Goal: Information Seeking & Learning: Check status

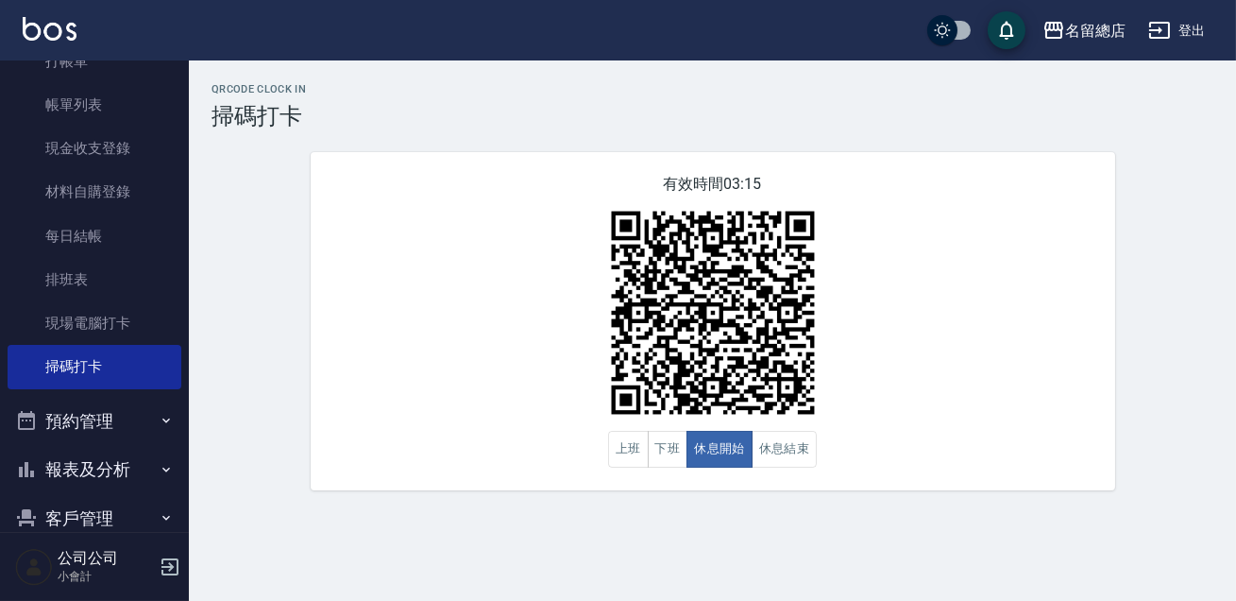
scroll to position [171, 0]
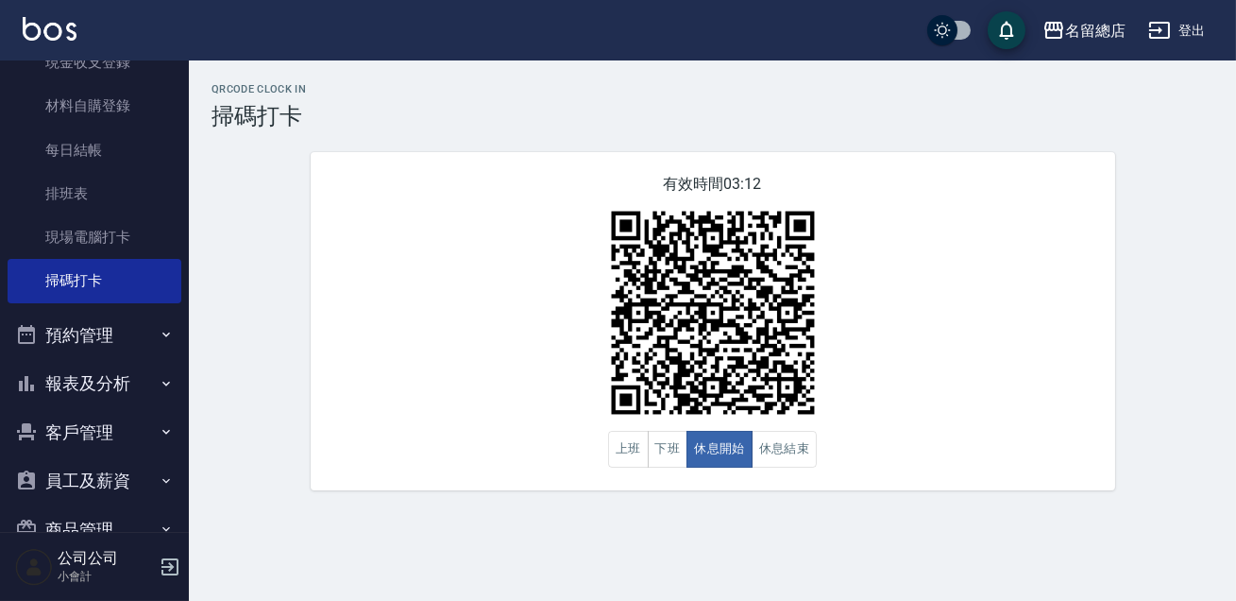
click at [87, 387] on button "報表及分析" at bounding box center [95, 383] width 174 height 49
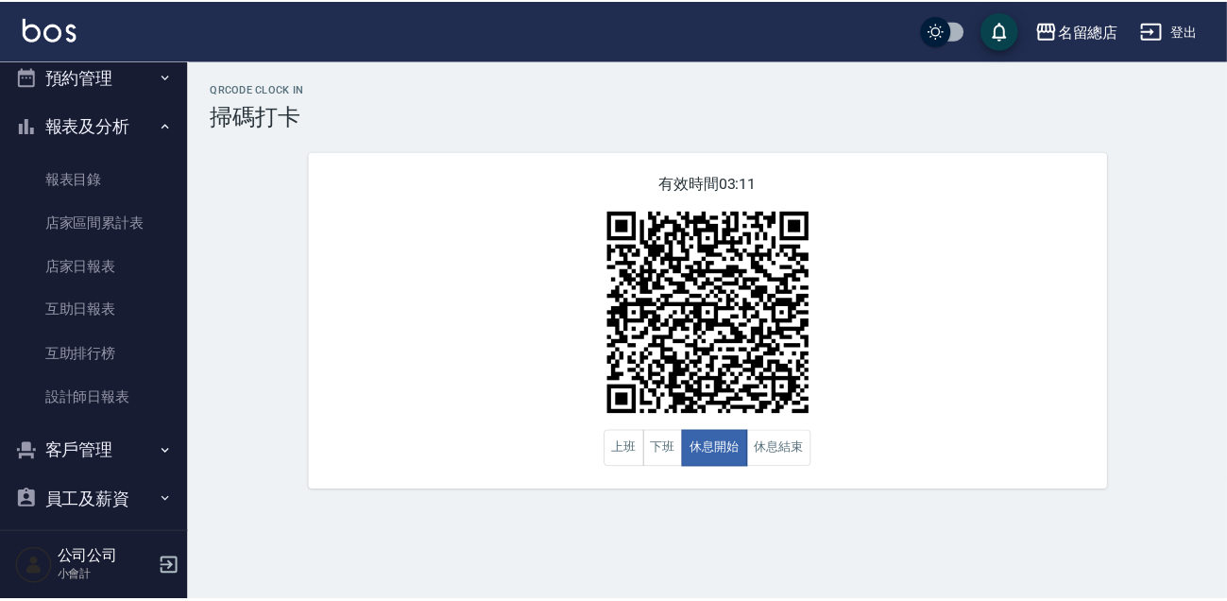
scroll to position [491, 0]
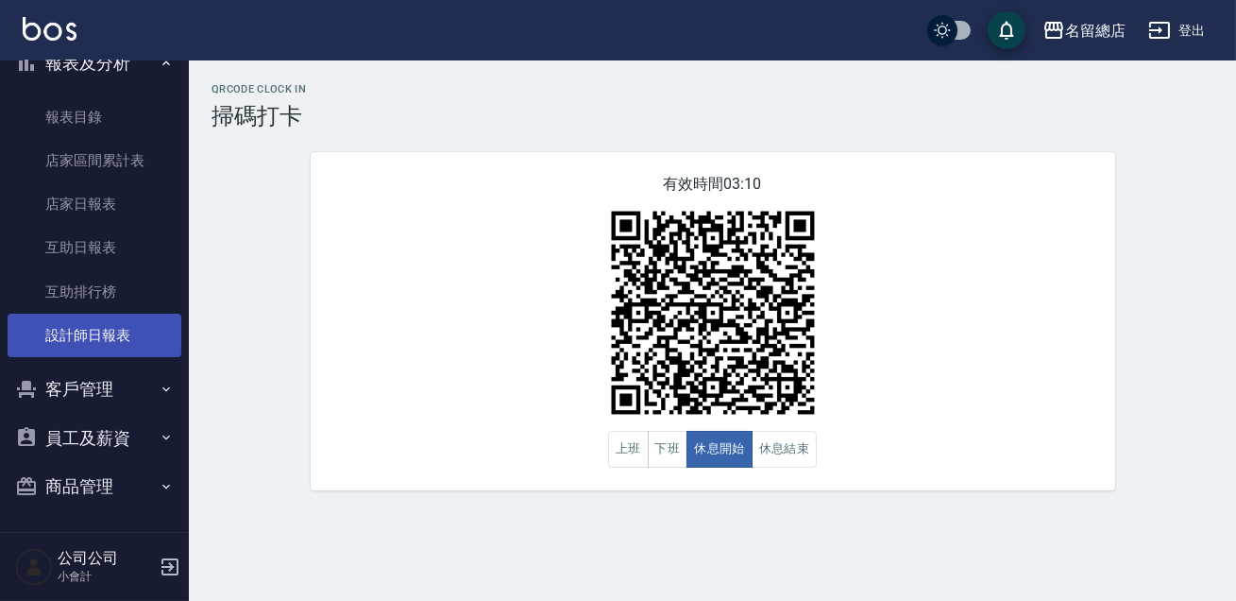
click at [95, 317] on link "設計師日報表" at bounding box center [95, 335] width 174 height 43
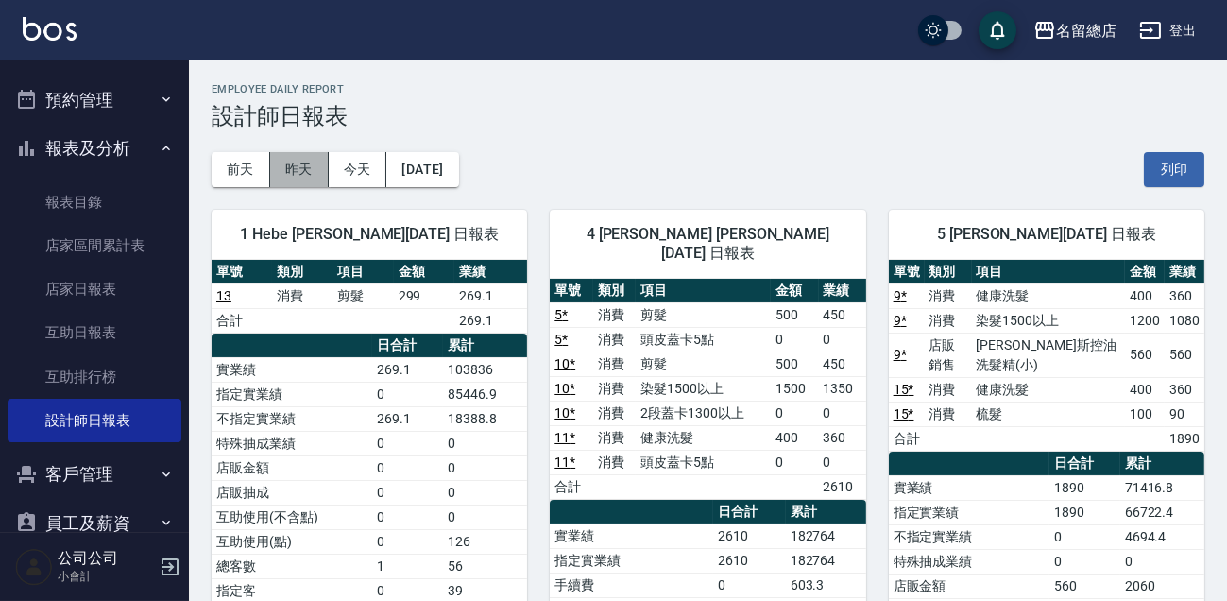
click at [278, 175] on button "昨天" at bounding box center [299, 169] width 59 height 35
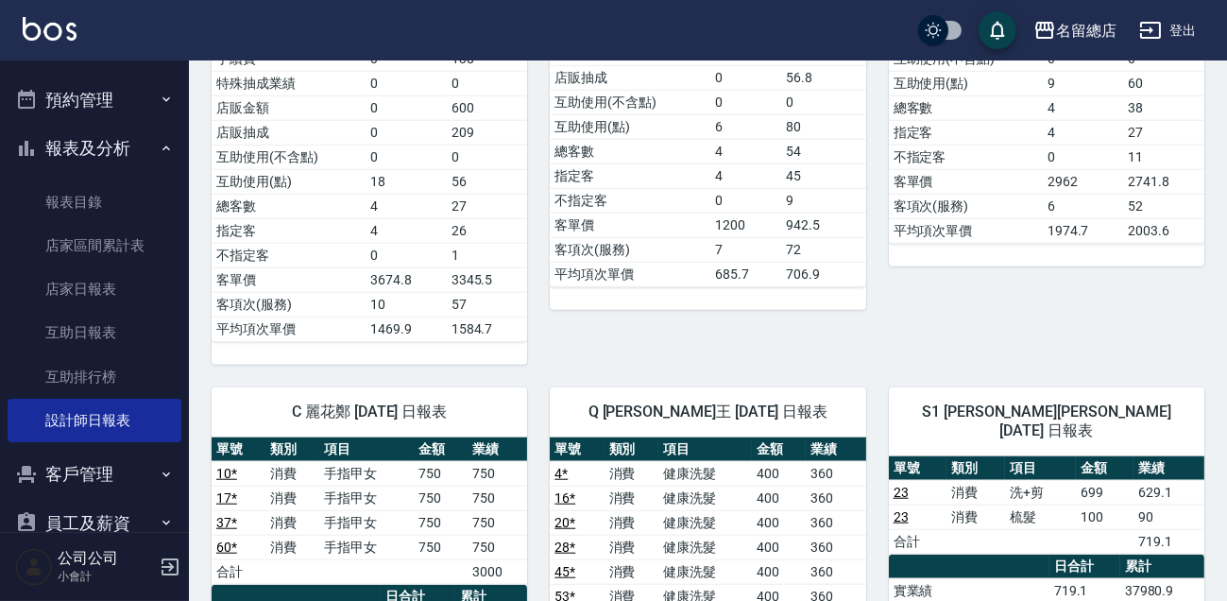
scroll to position [3761, 0]
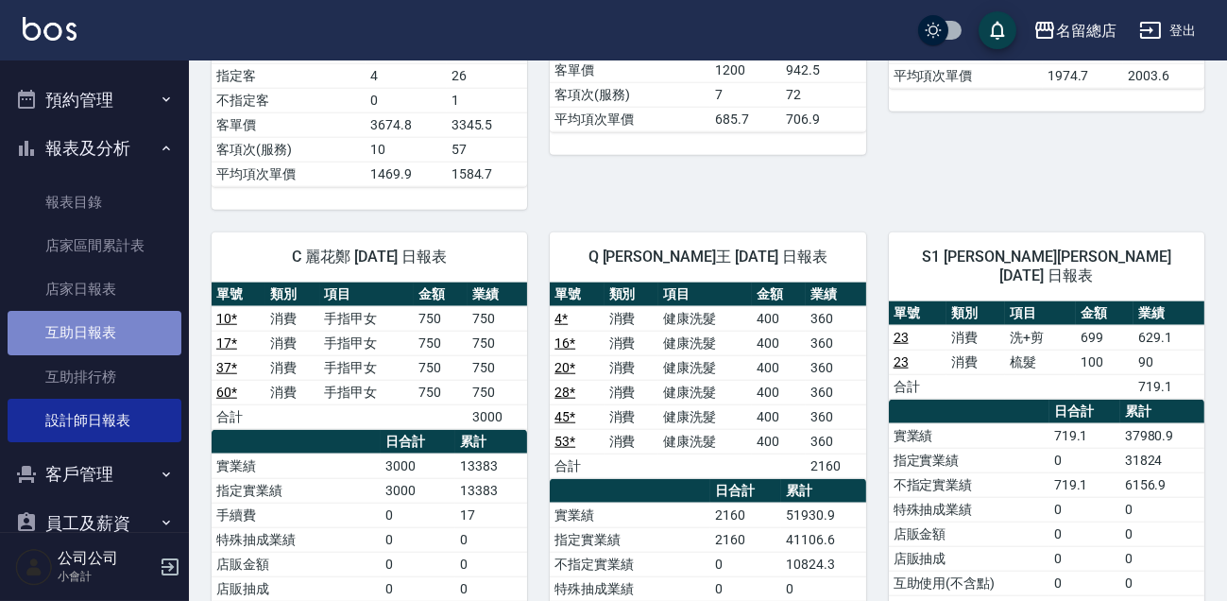
click at [111, 340] on link "互助日報表" at bounding box center [95, 332] width 174 height 43
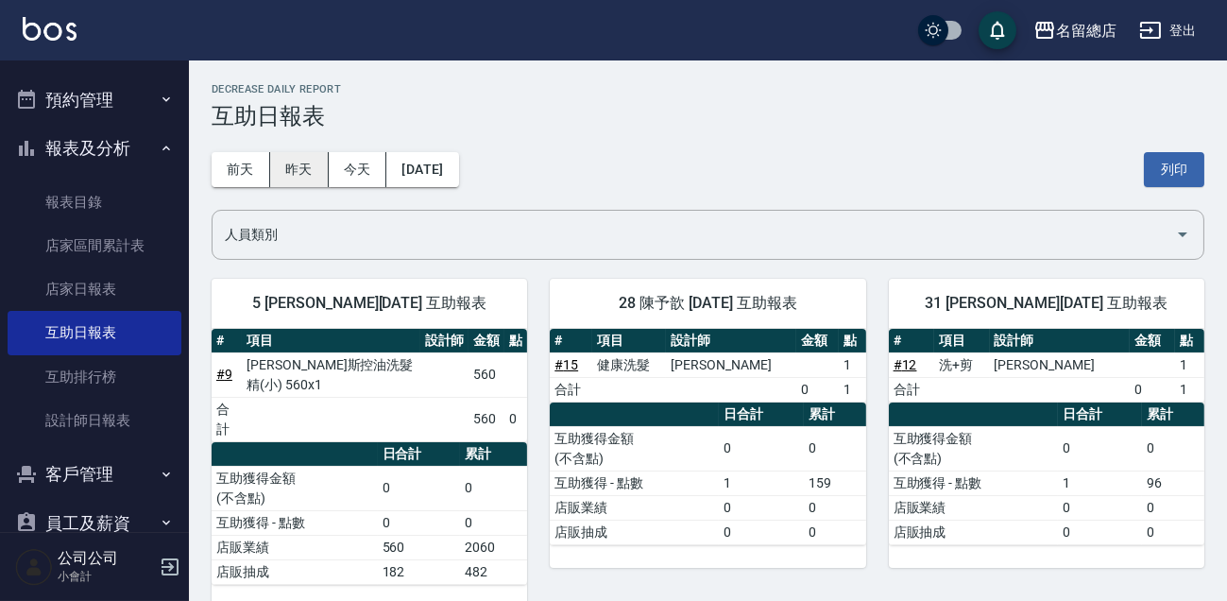
click at [304, 174] on button "昨天" at bounding box center [299, 169] width 59 height 35
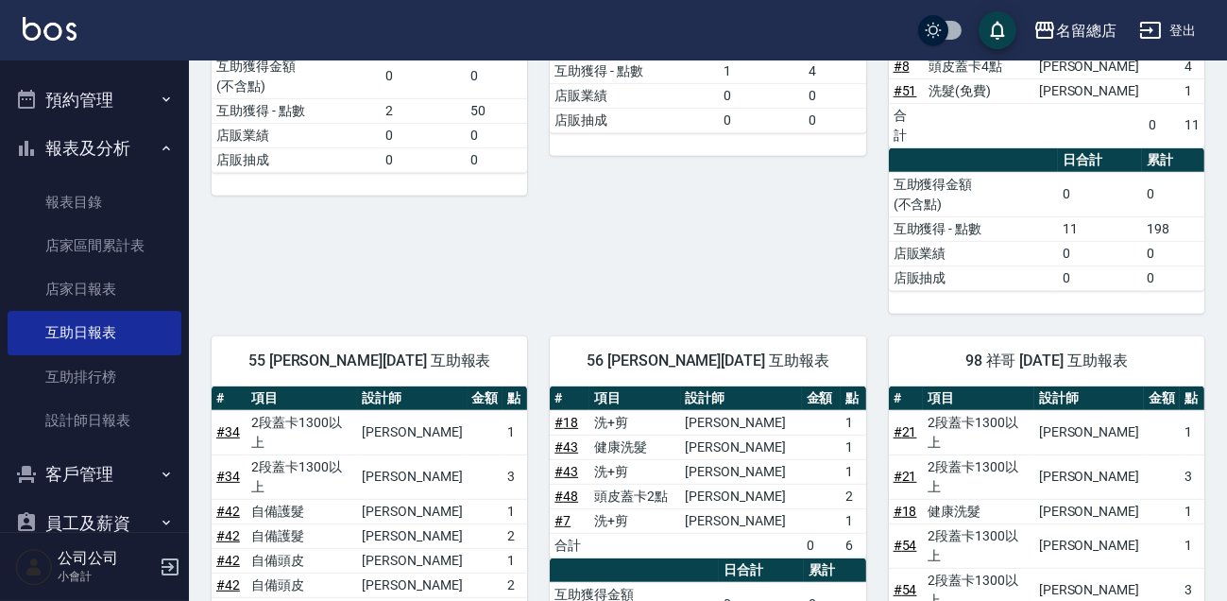
scroll to position [1848, 0]
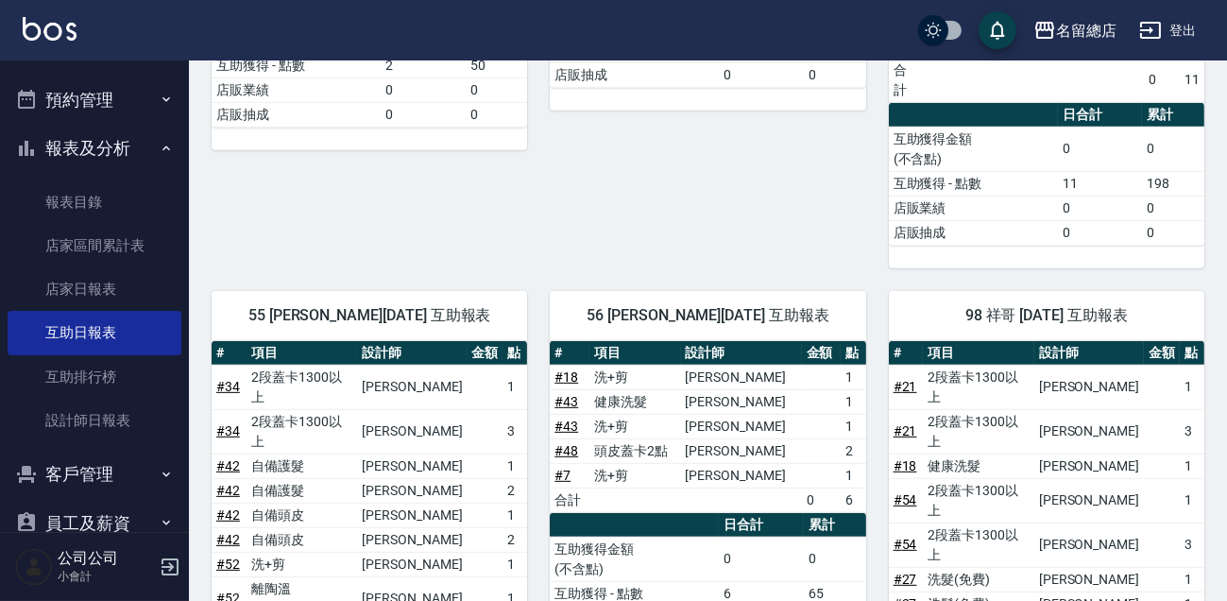
click at [54, 133] on button "報表及分析" at bounding box center [95, 148] width 174 height 49
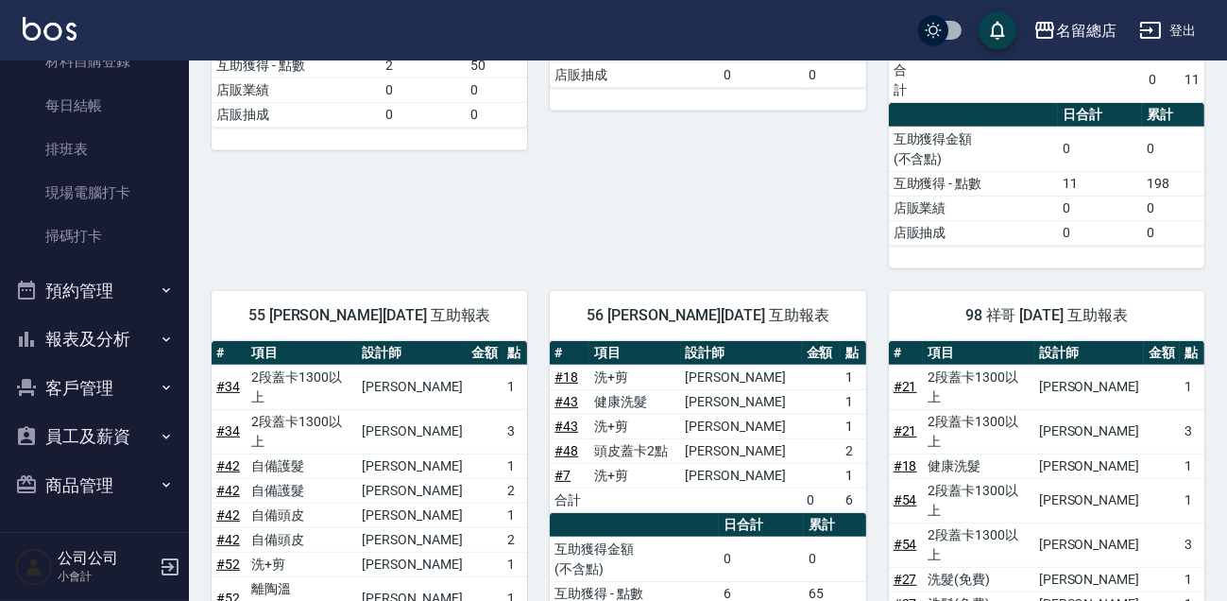
scroll to position [215, 0]
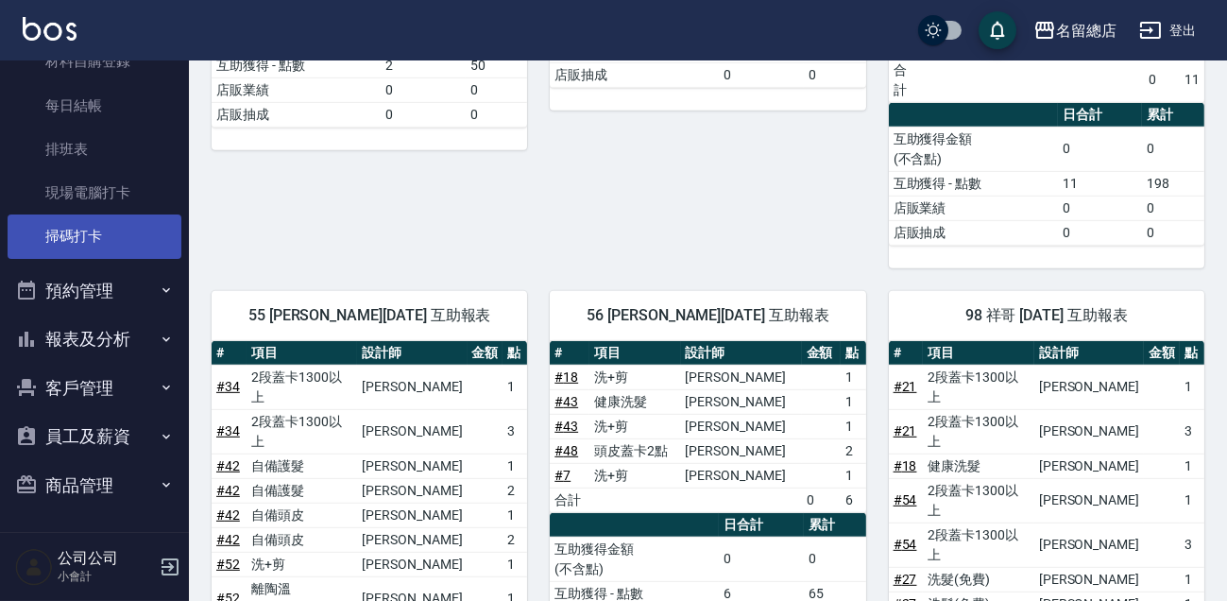
click at [96, 246] on link "掃碼打卡" at bounding box center [95, 235] width 174 height 43
